Goal: Transaction & Acquisition: Purchase product/service

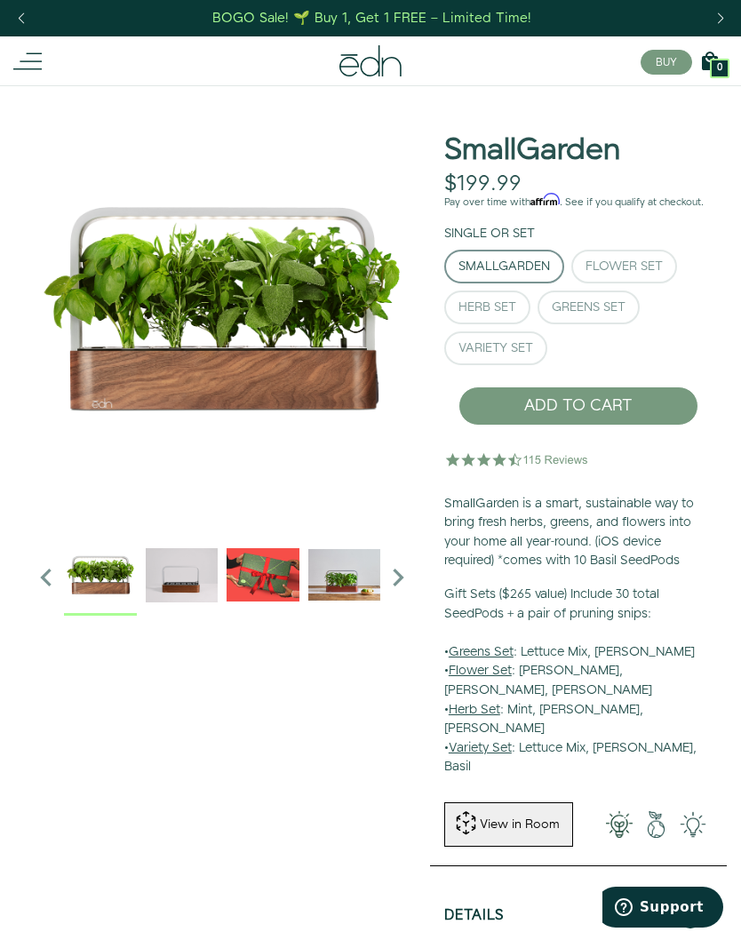
click at [514, 301] on div "Herb Set" at bounding box center [488, 307] width 58 height 12
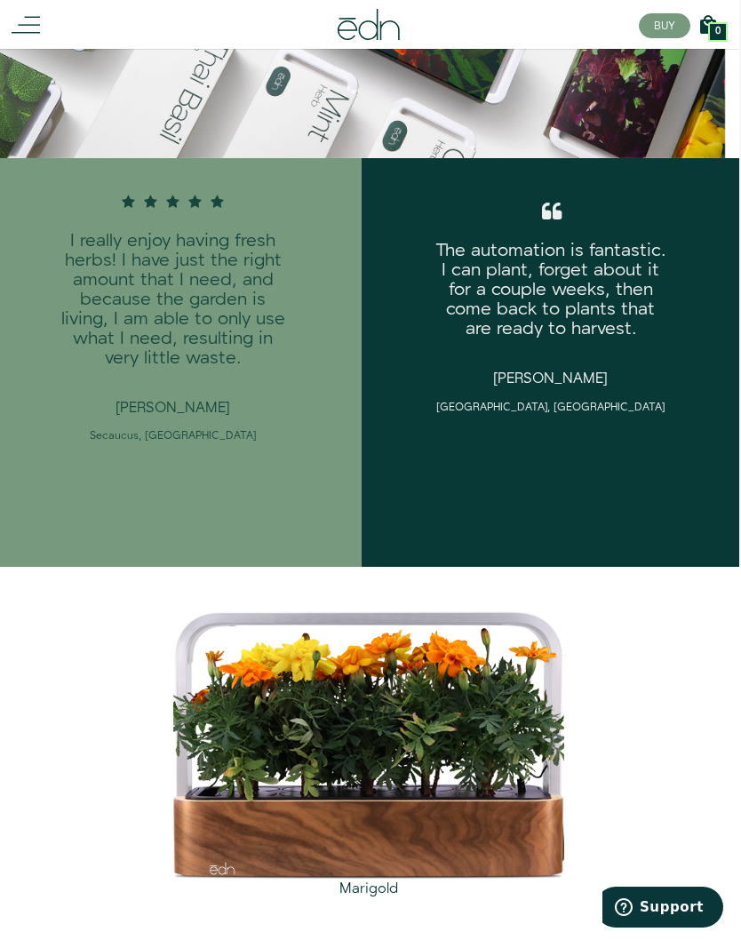
scroll to position [1751, 2]
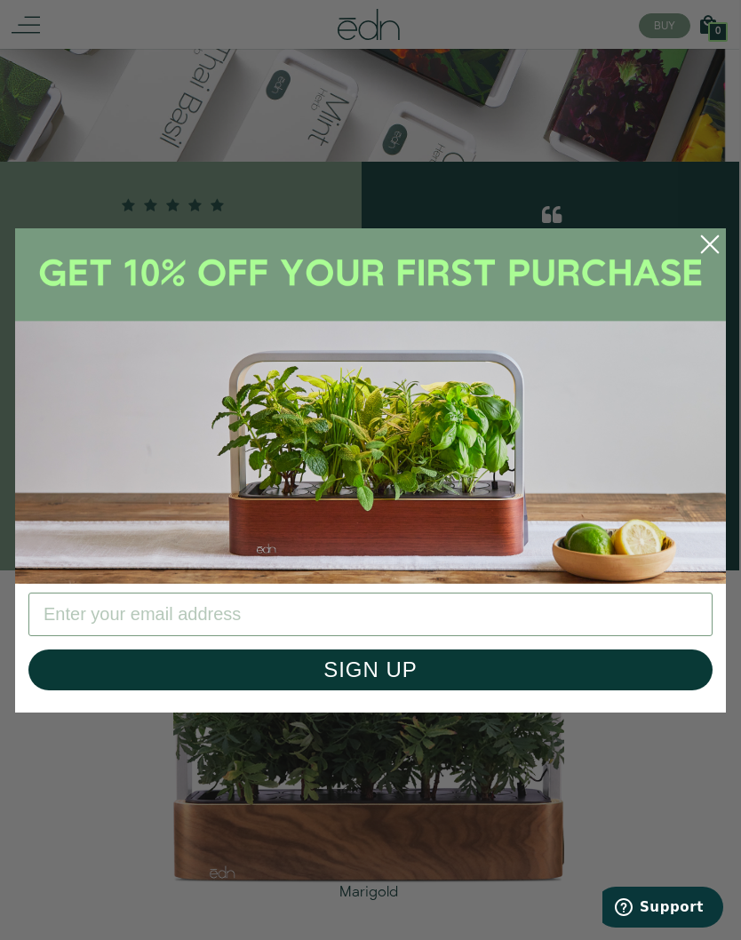
click at [715, 242] on circle "Close dialog" at bounding box center [709, 244] width 39 height 39
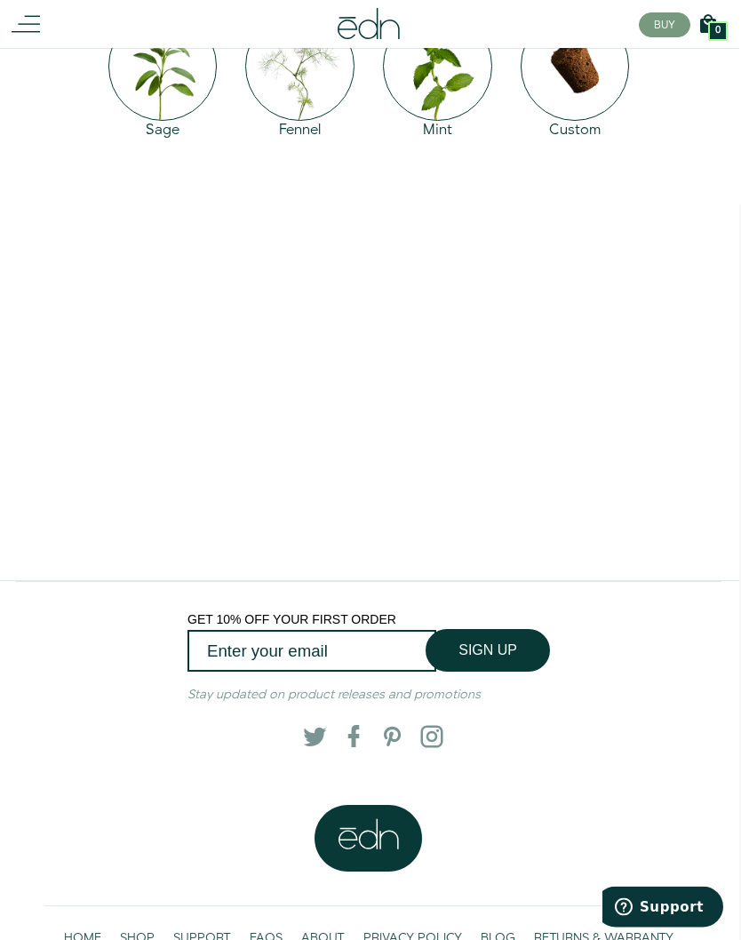
scroll to position [3064, 2]
click at [148, 930] on span "SHOP" at bounding box center [137, 939] width 35 height 18
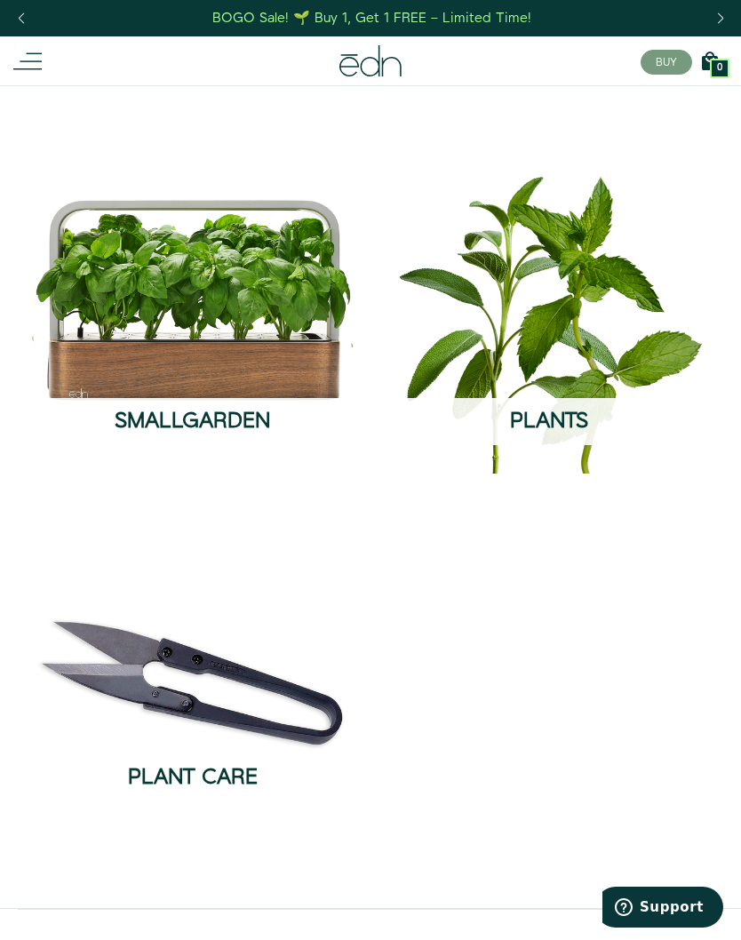
click at [274, 315] on img at bounding box center [192, 299] width 328 height 328
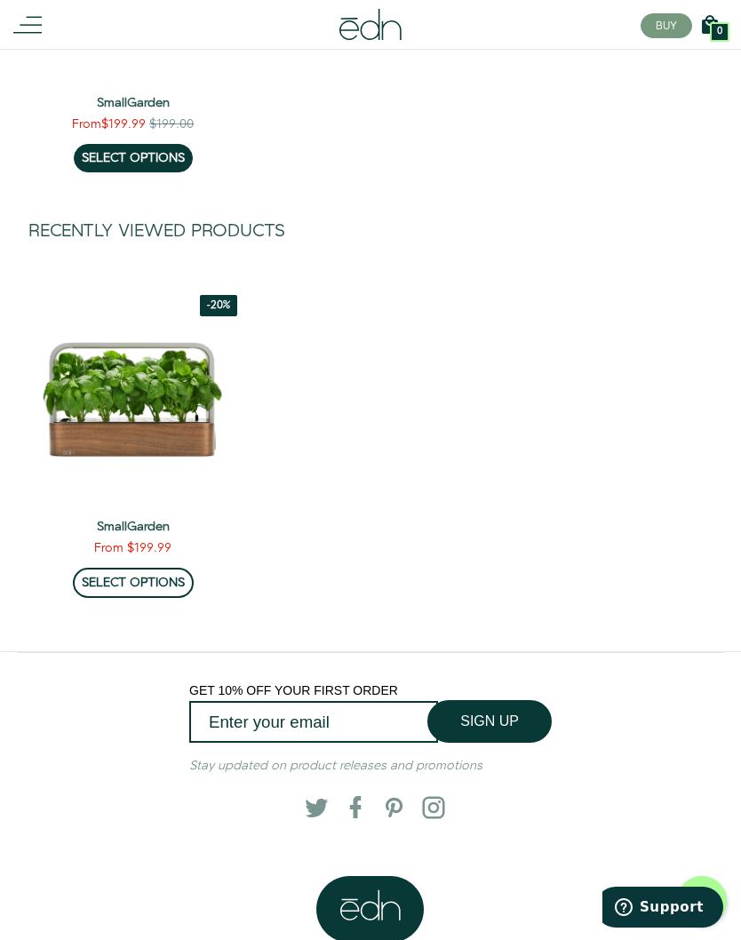
scroll to position [527, 0]
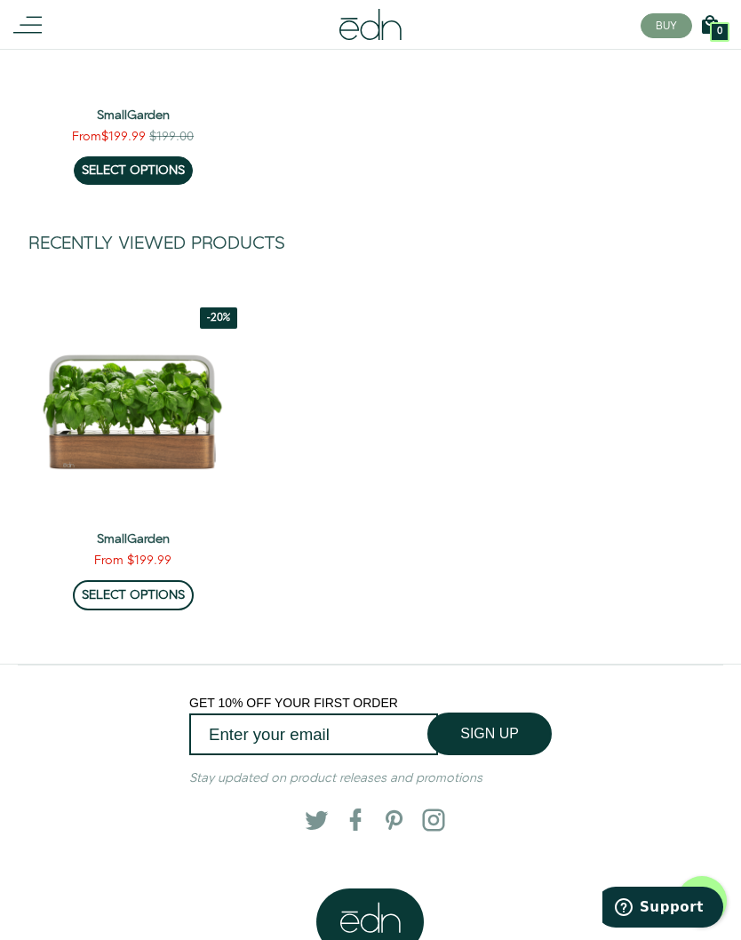
click at [150, 594] on link "SELECT OPTIONS" at bounding box center [133, 595] width 121 height 30
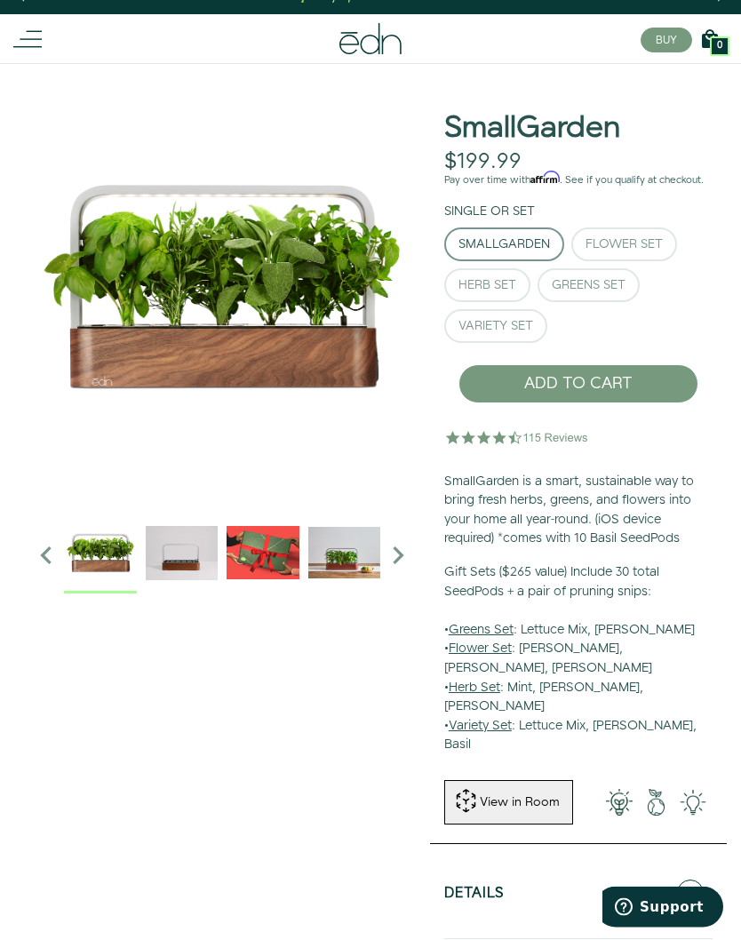
scroll to position [22, 0]
click at [497, 286] on div "Herb Set" at bounding box center [488, 285] width 58 height 12
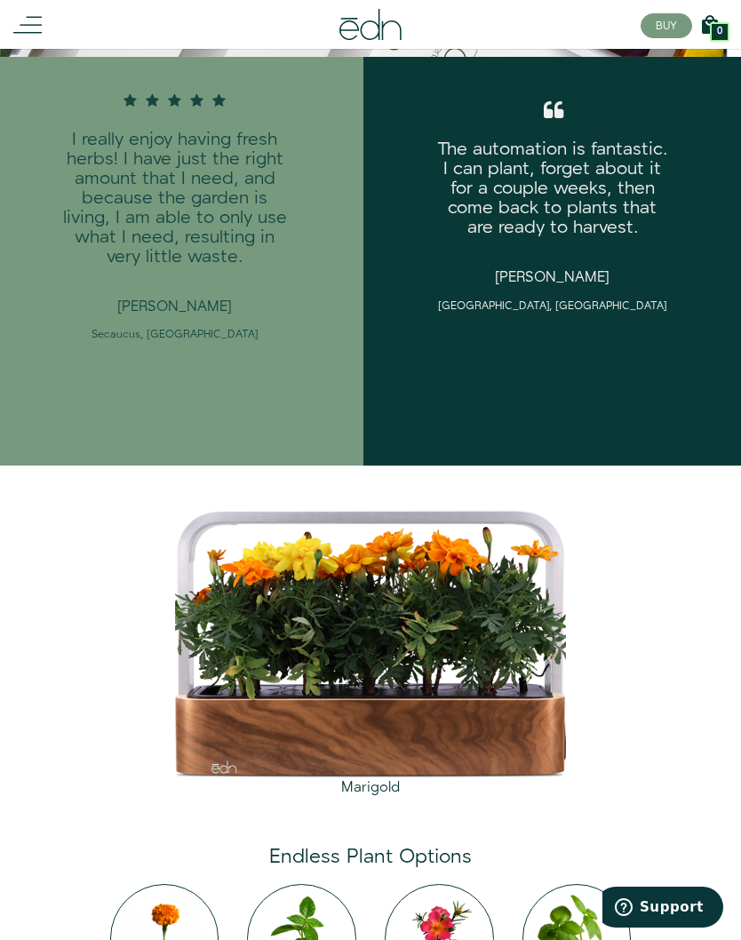
scroll to position [1855, 0]
